Goal: Information Seeking & Learning: Learn about a topic

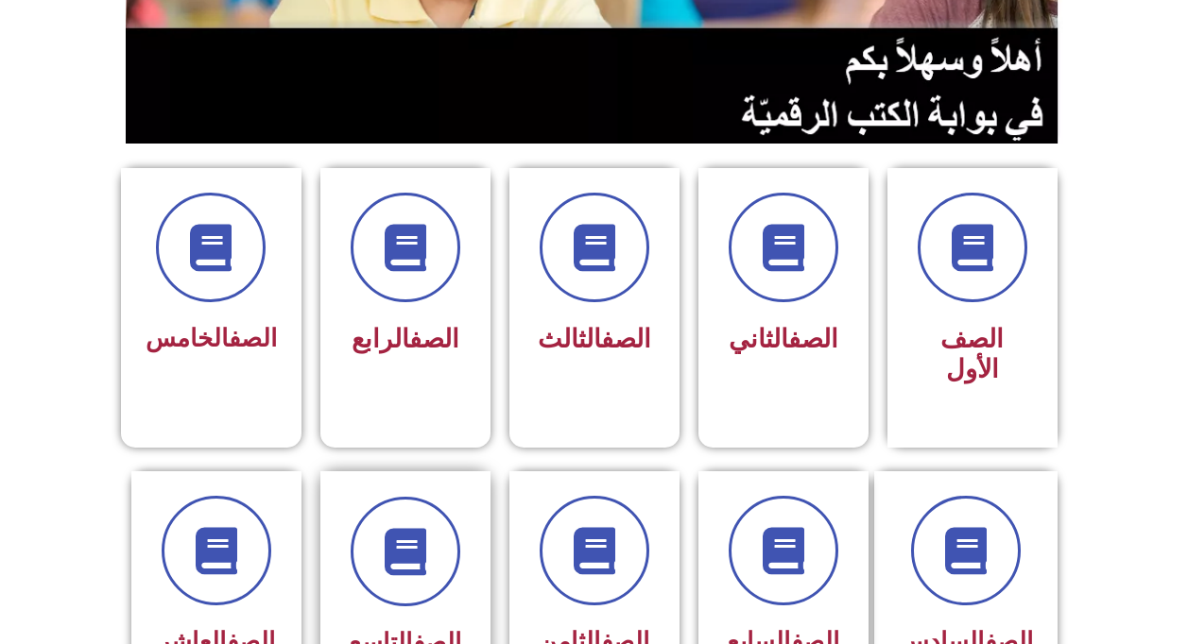
scroll to position [378, 0]
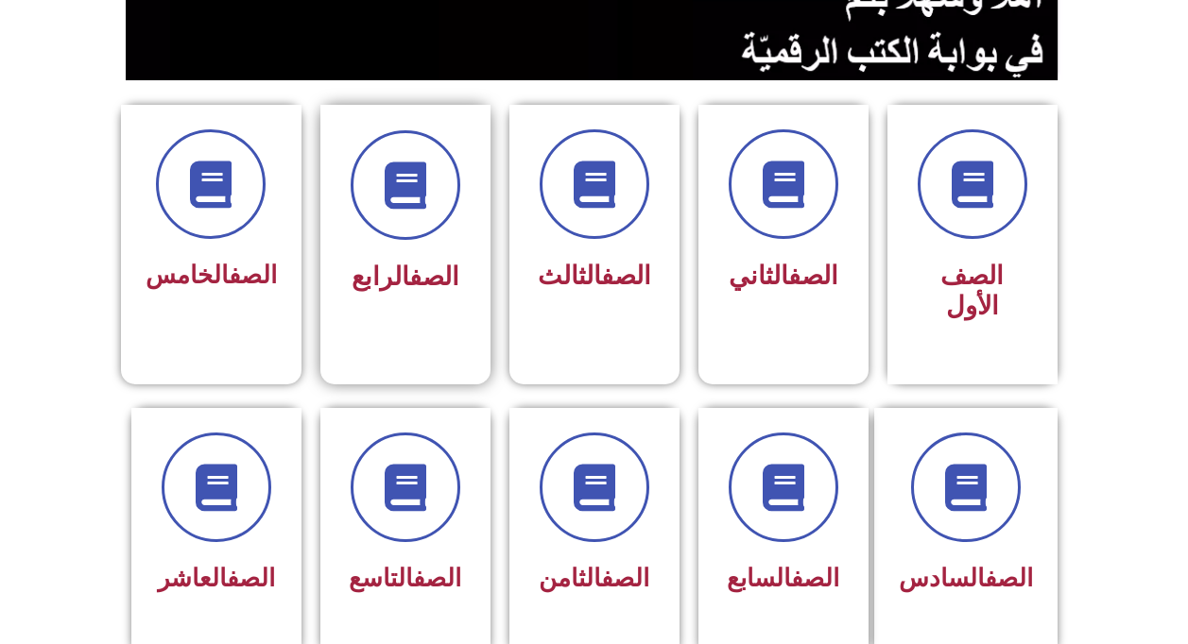
click at [414, 248] on div "الصف الرابع" at bounding box center [405, 215] width 119 height 171
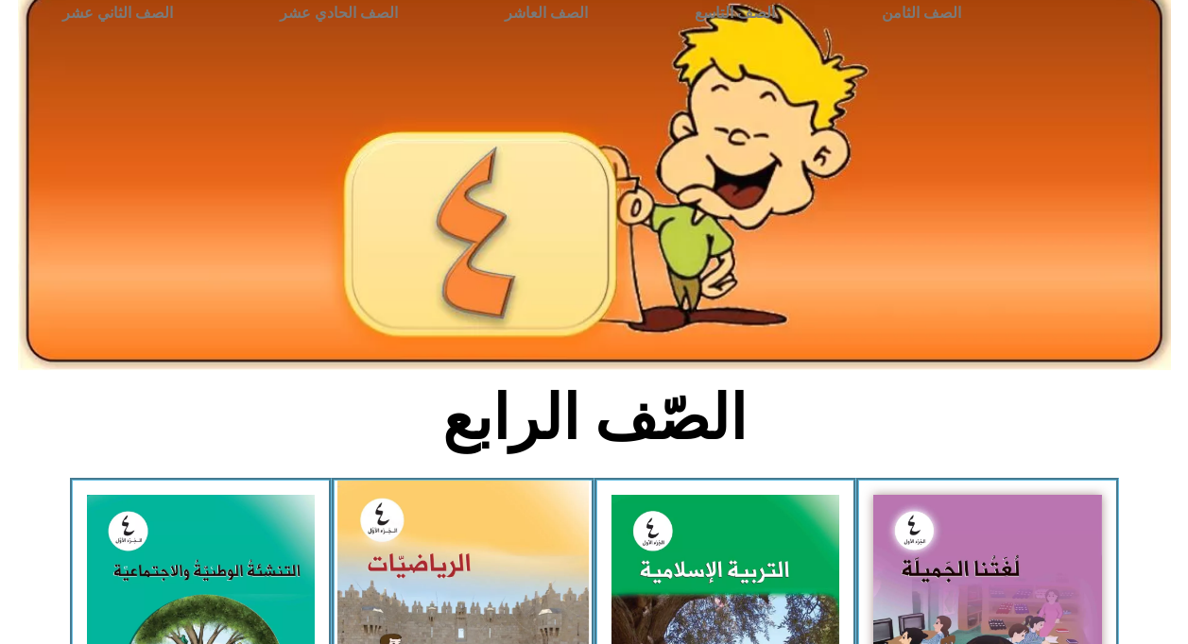
scroll to position [94, 0]
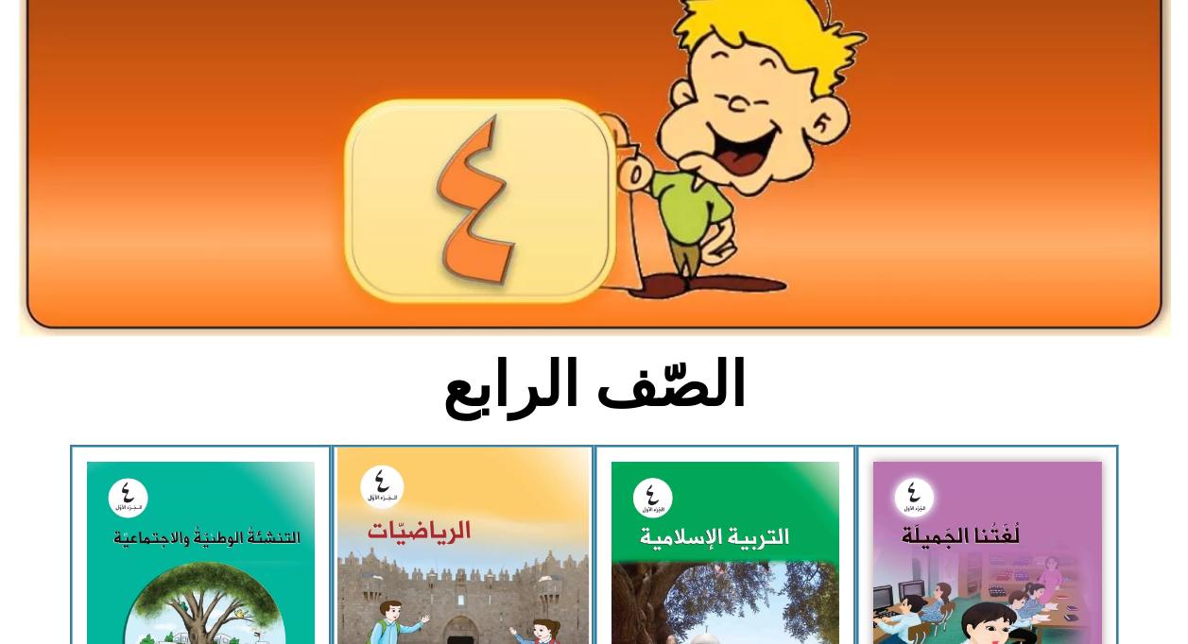
click at [459, 556] on img at bounding box center [462, 605] width 251 height 315
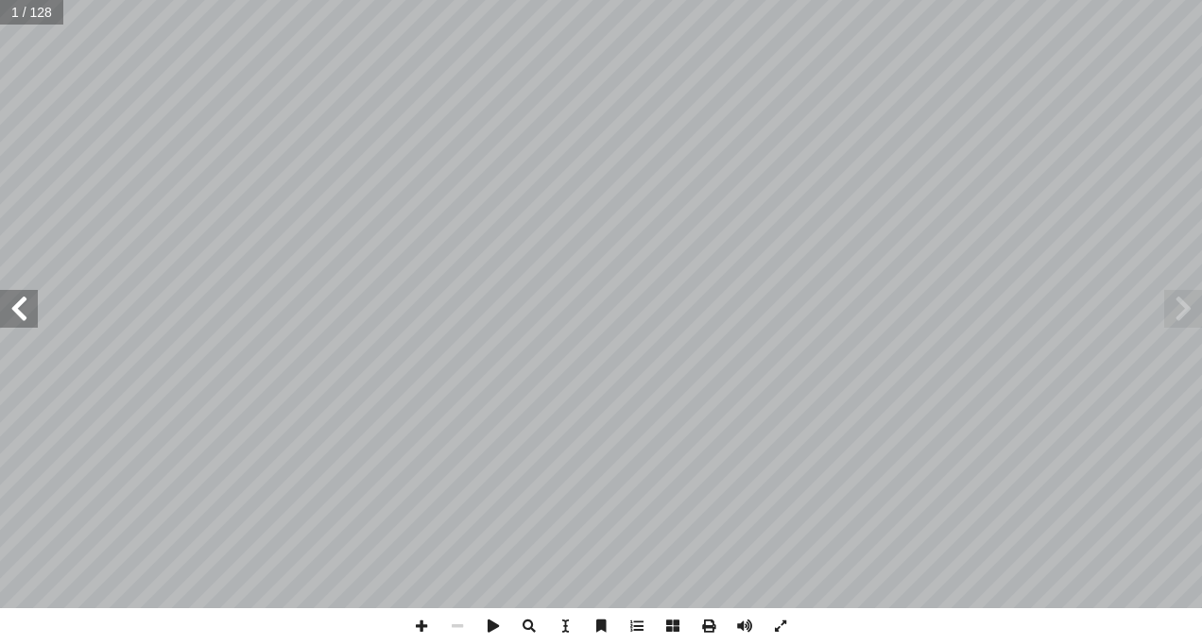
click at [32, 316] on span at bounding box center [19, 309] width 38 height 38
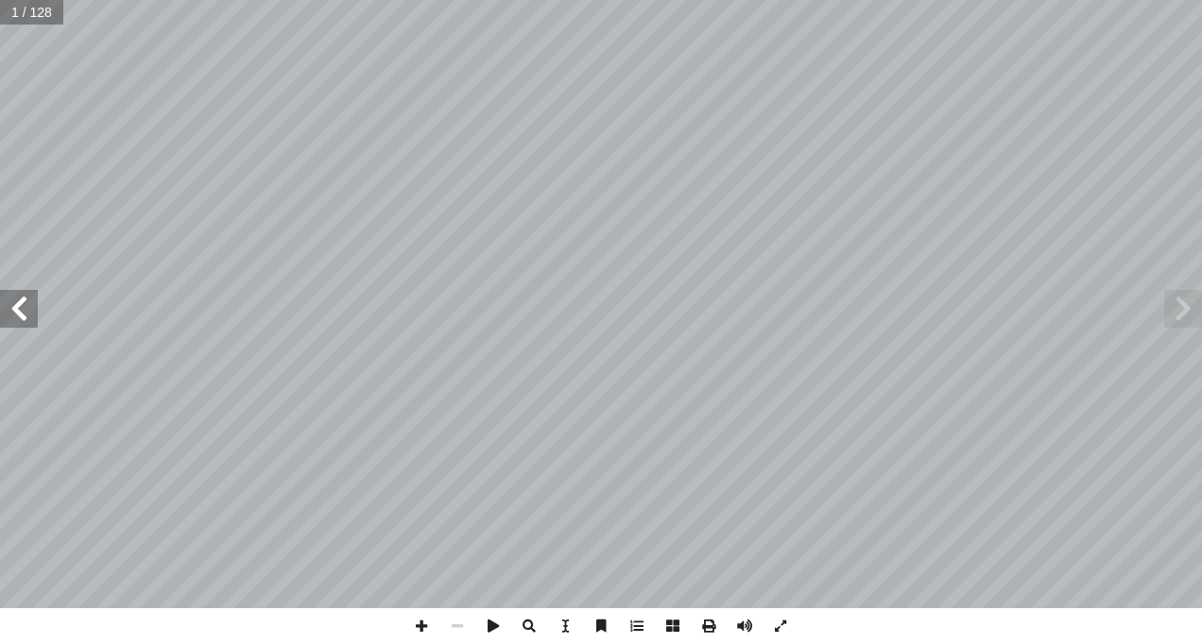
click at [32, 316] on span at bounding box center [19, 309] width 38 height 38
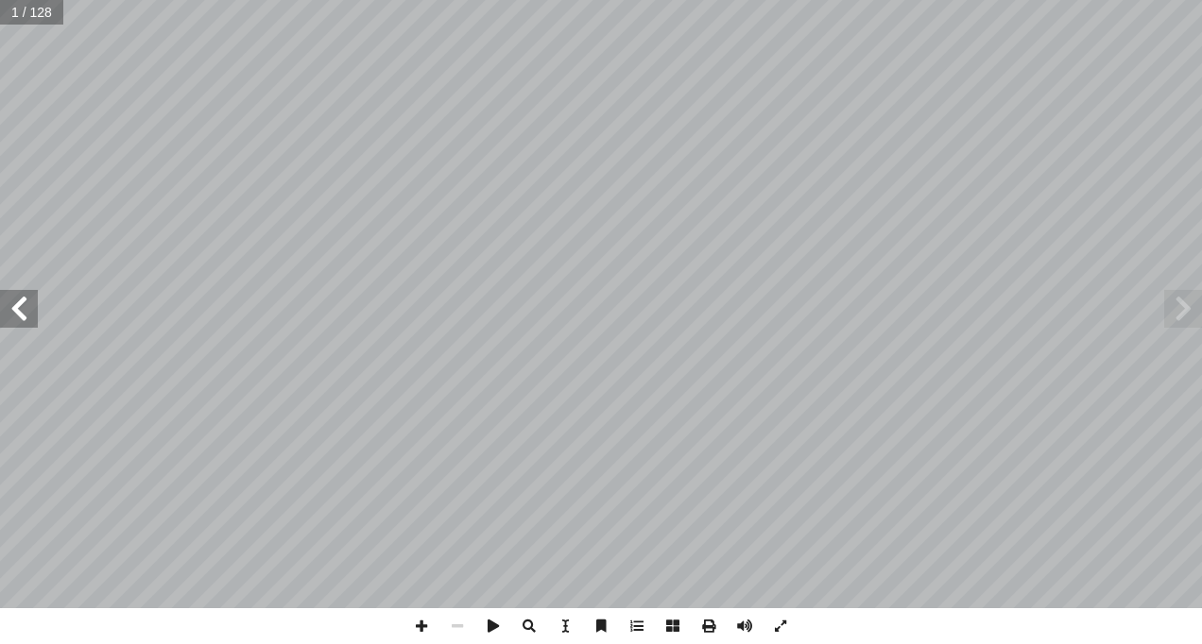
click at [32, 316] on span at bounding box center [19, 309] width 38 height 38
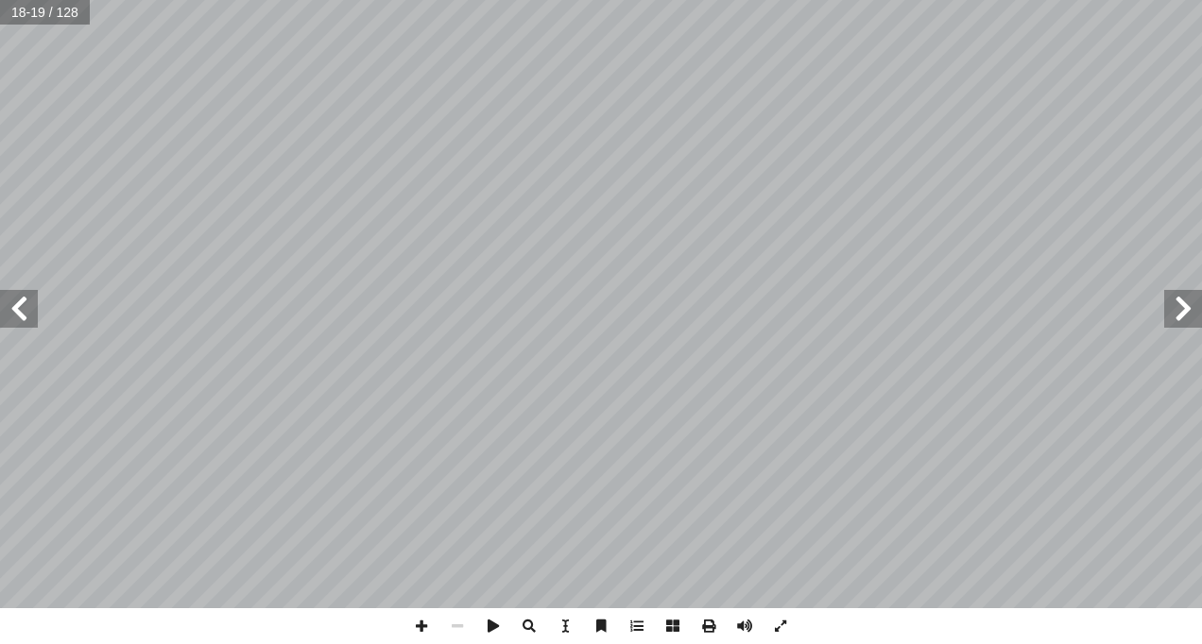
click at [32, 316] on span at bounding box center [19, 309] width 38 height 38
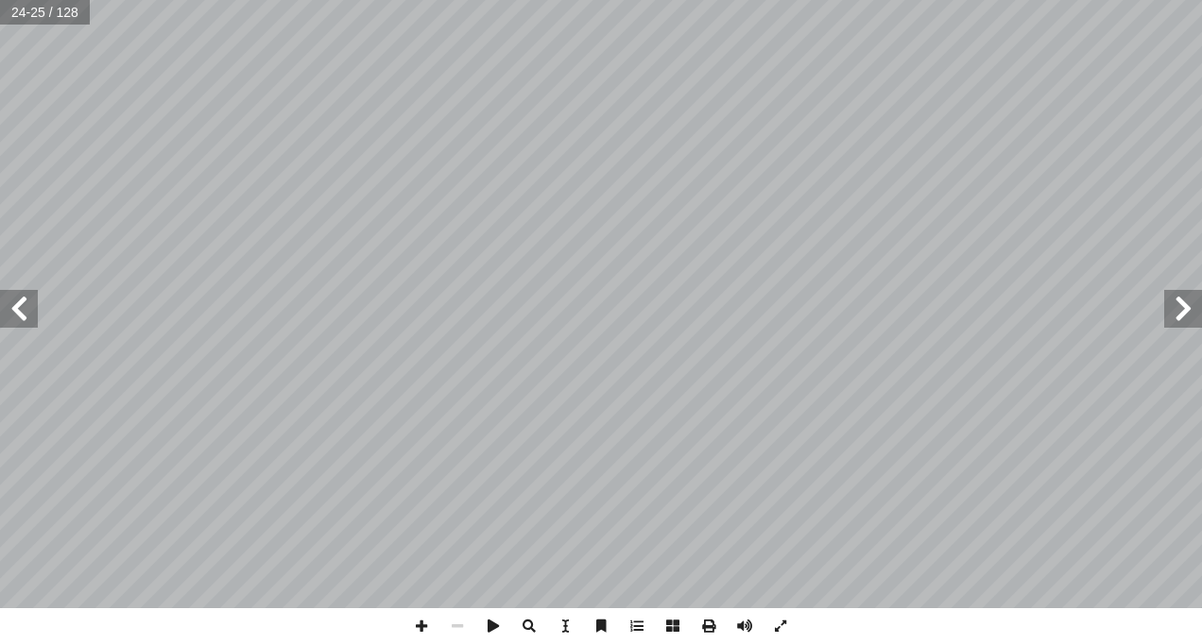
click at [32, 316] on span at bounding box center [19, 309] width 38 height 38
click at [422, 625] on span at bounding box center [422, 627] width 36 height 36
click at [422, 620] on span at bounding box center [422, 627] width 36 height 36
click at [15, 304] on span at bounding box center [19, 309] width 38 height 38
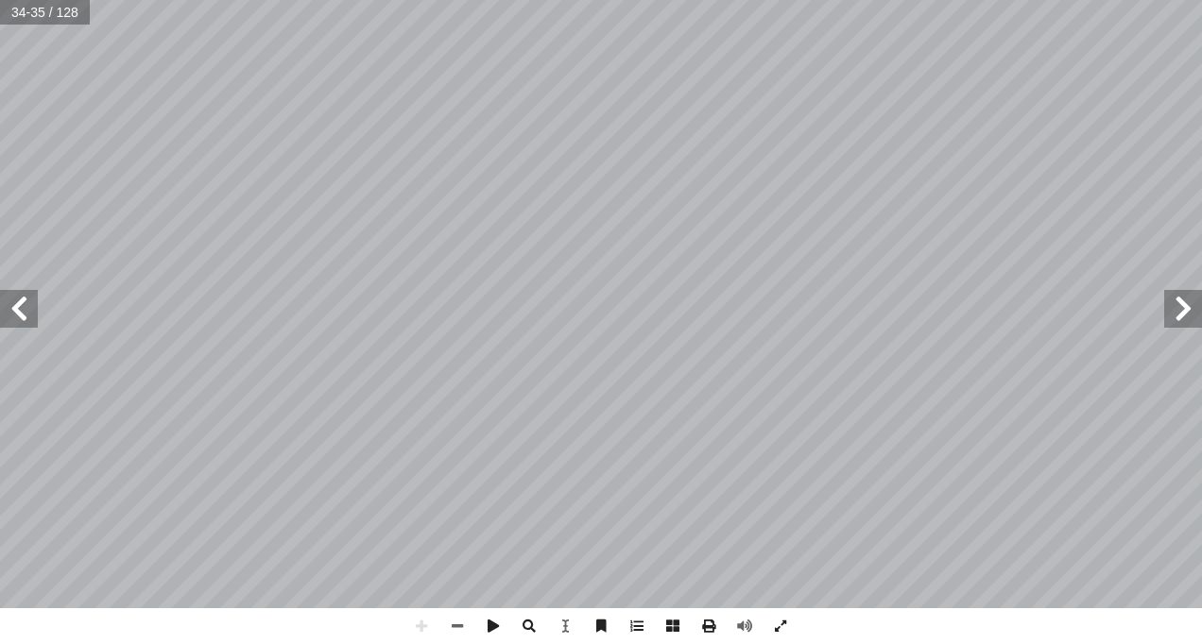
click at [716, 0] on html "الصفحة الرئيسية الصف الأول الصف الثاني الصف الثالث الصف الرابع الصف الخامس الصف…" at bounding box center [601, 86] width 1202 height 172
